Goal: Entertainment & Leisure: Consume media (video, audio)

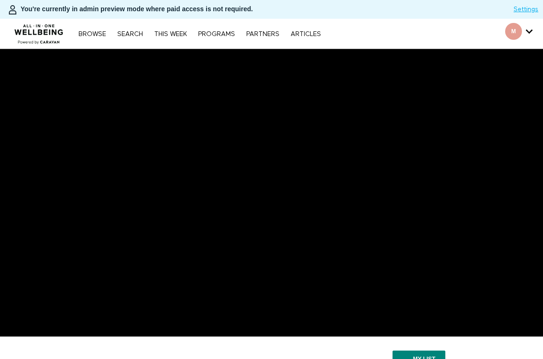
scroll to position [72, 0]
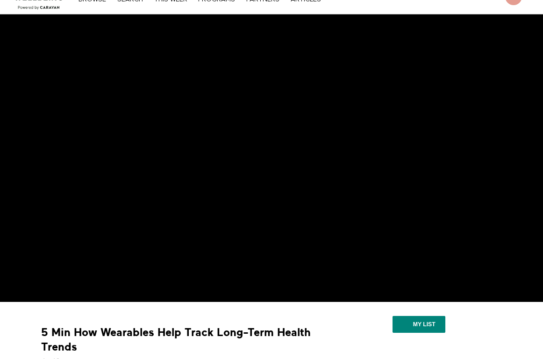
scroll to position [34, 0]
